Goal: Information Seeking & Learning: Learn about a topic

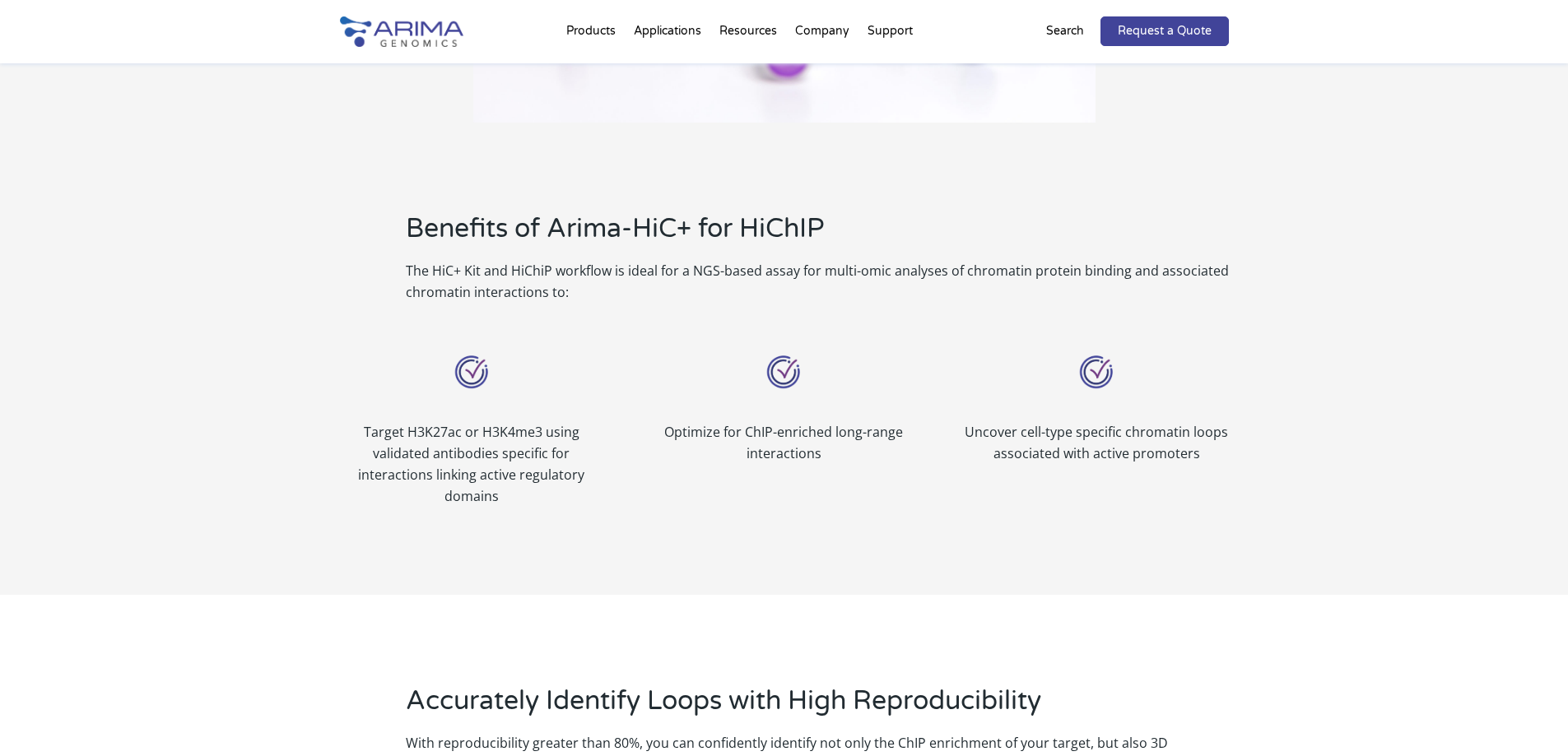
scroll to position [1053, 0]
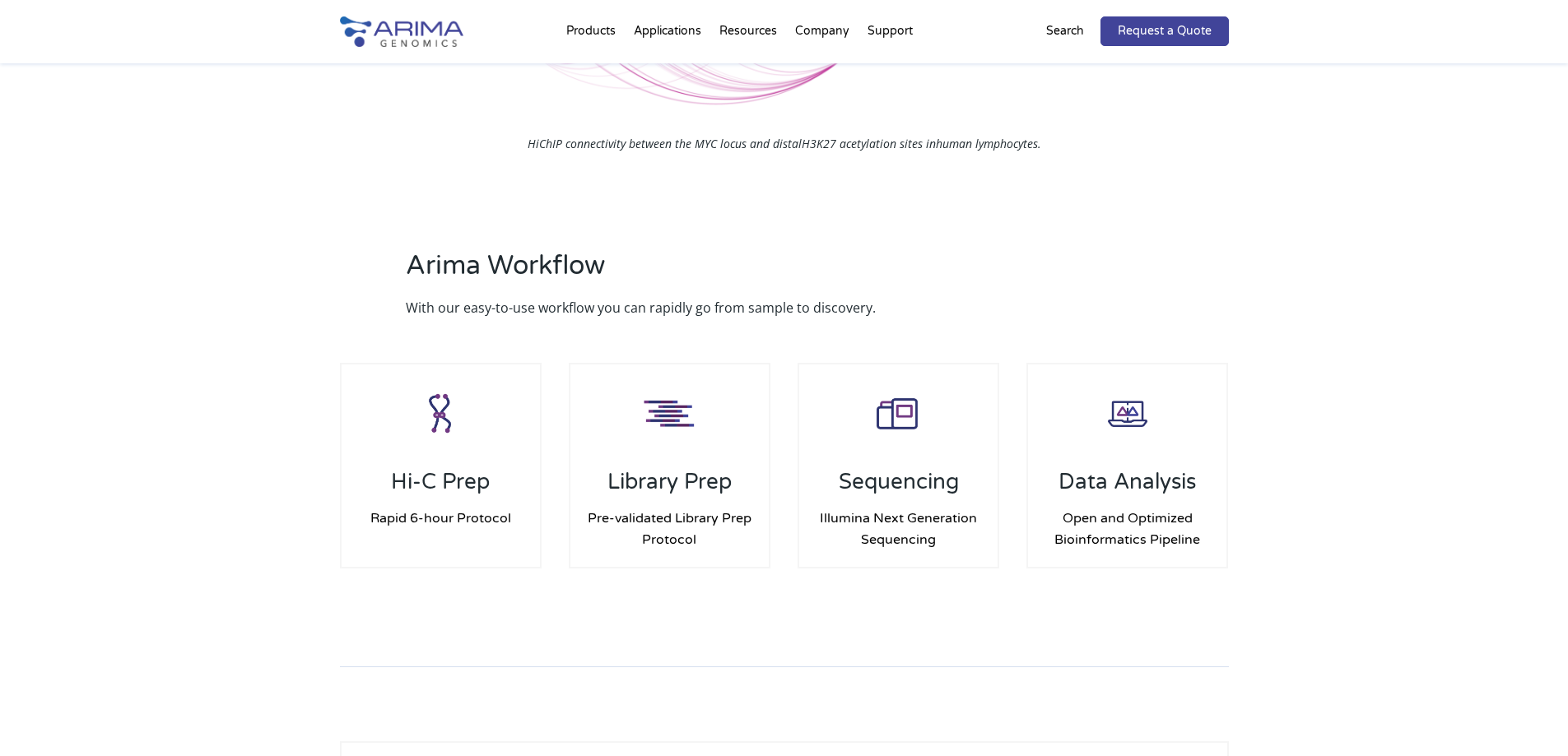
scroll to position [2058, 0]
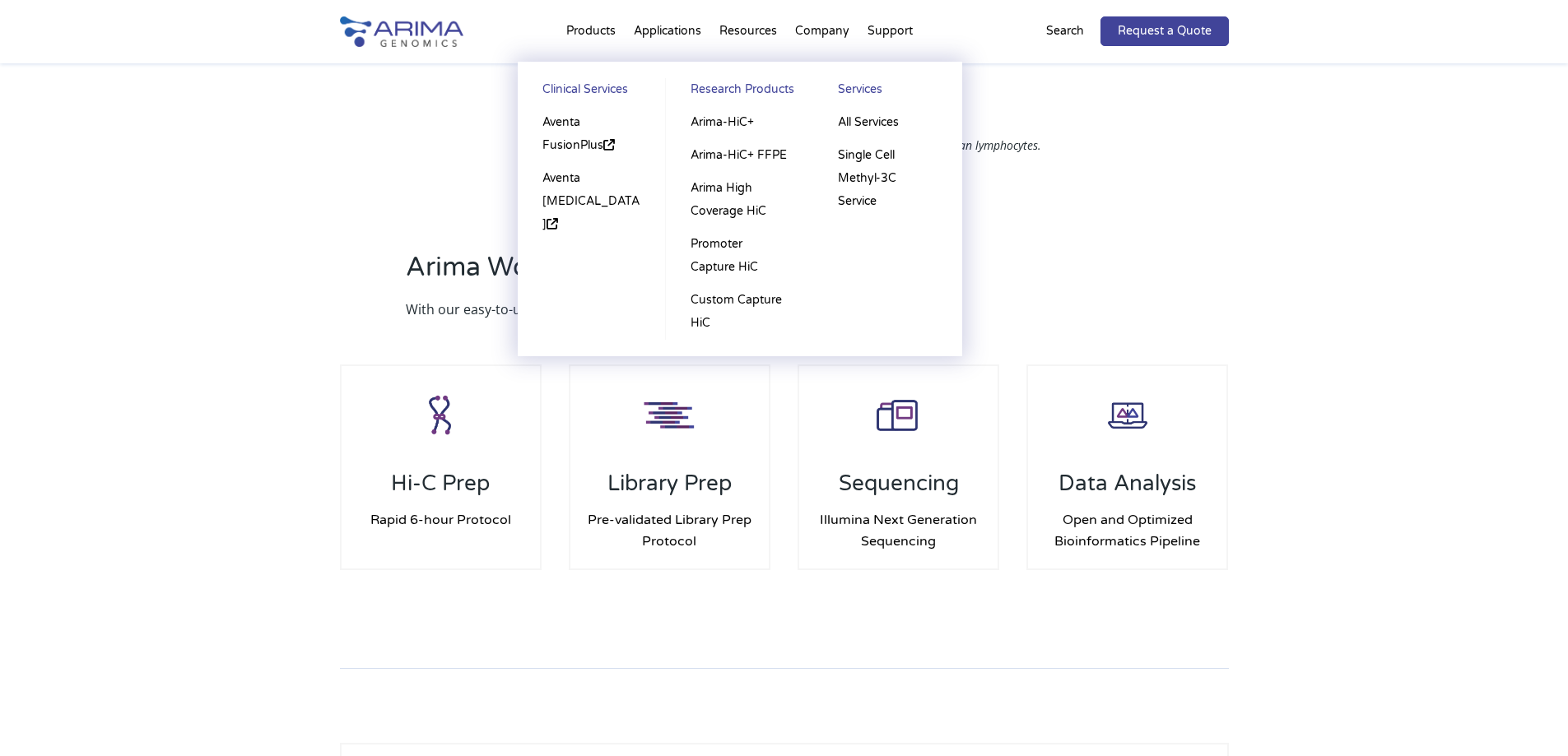
click at [583, 32] on li "Products Clinical Services Aventa FusionPlus Aventa Lymphoma Research Products …" at bounding box center [591, 35] width 67 height 56
click at [776, 152] on link "Arima-HiC+ FFPE" at bounding box center [739, 156] width 114 height 33
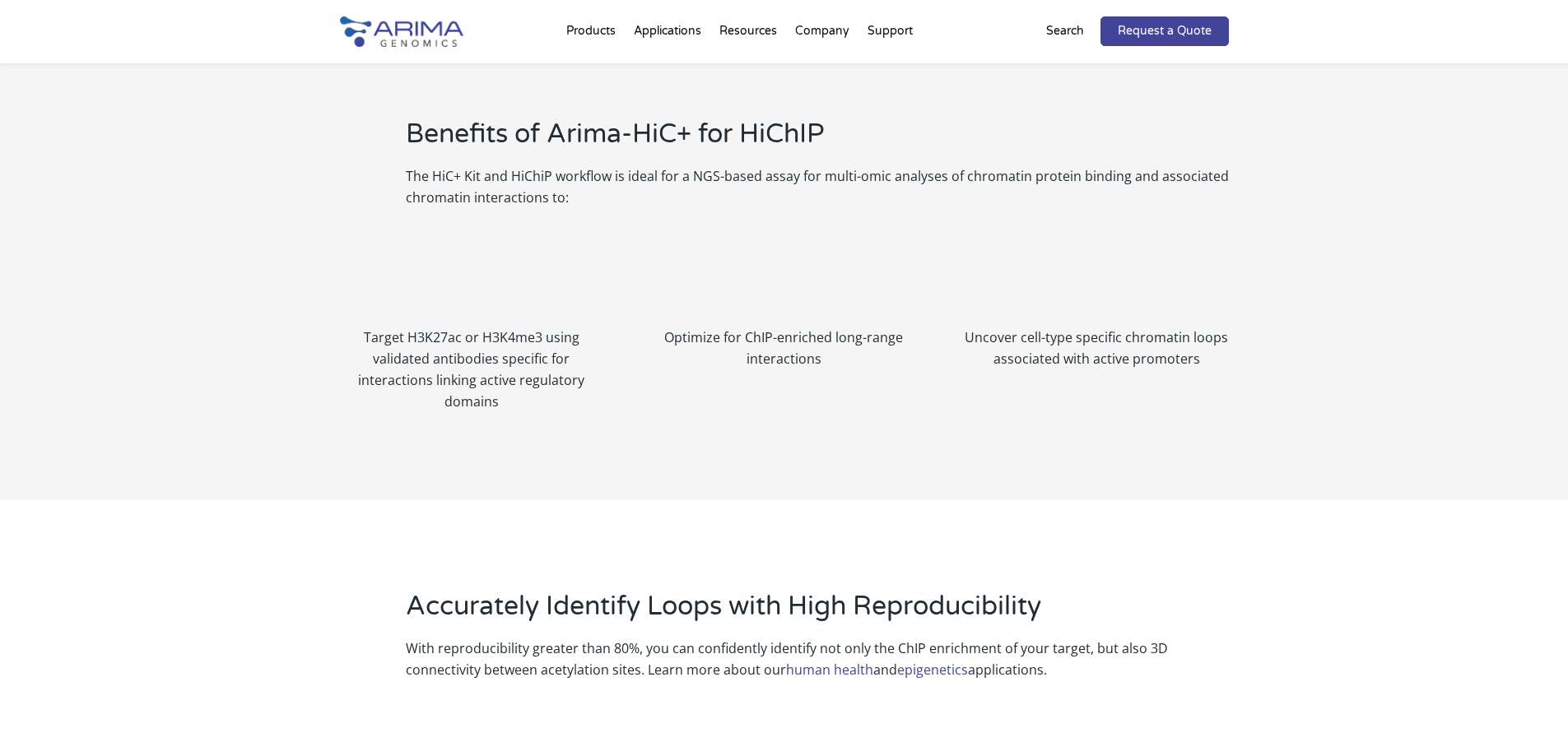
scroll to position [1070, 0]
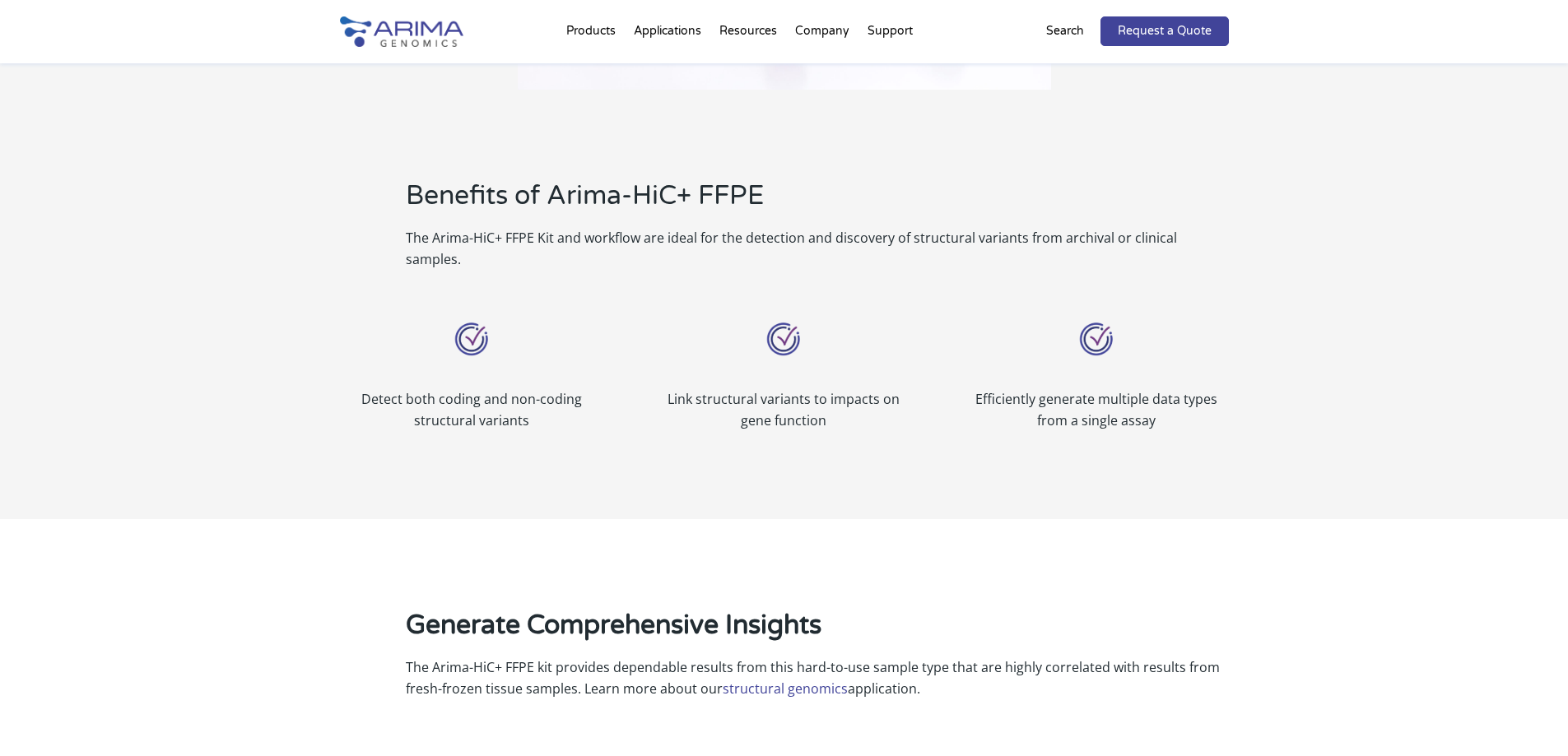
scroll to position [988, 0]
